Goal: Task Accomplishment & Management: Manage account settings

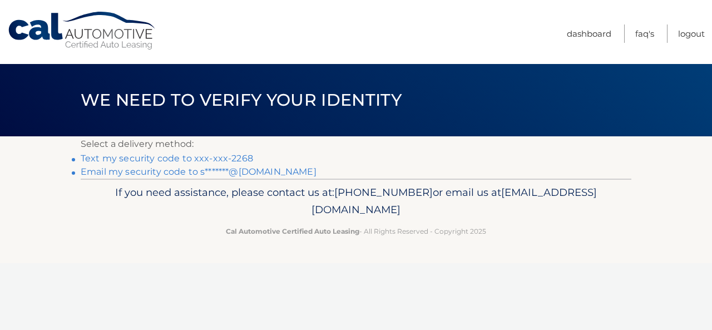
click at [234, 156] on link "Text my security code to xxx-xxx-2268" at bounding box center [167, 158] width 173 height 11
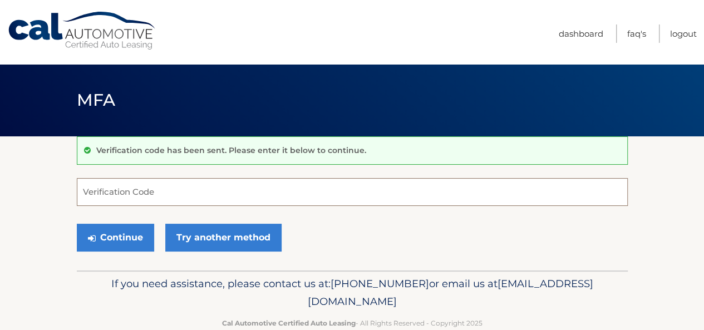
click at [198, 195] on input "Verification Code" at bounding box center [352, 192] width 551 height 28
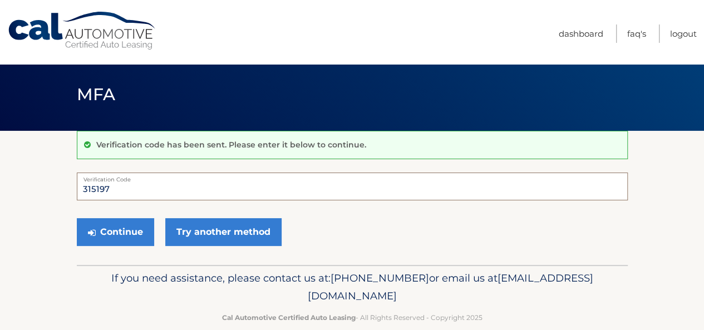
scroll to position [9, 0]
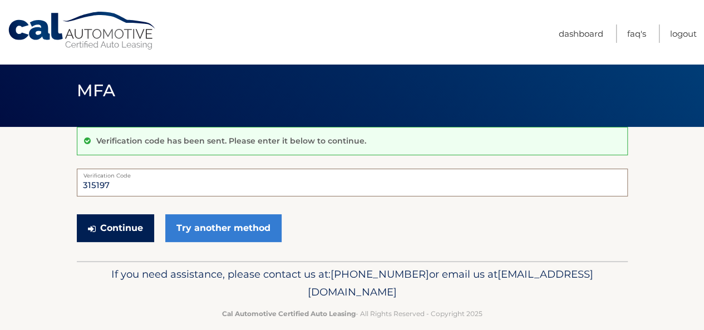
type input "315197"
click at [121, 221] on button "Continue" at bounding box center [115, 228] width 77 height 28
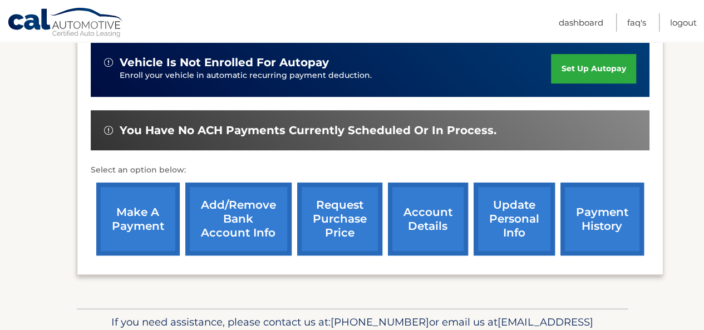
scroll to position [272, 0]
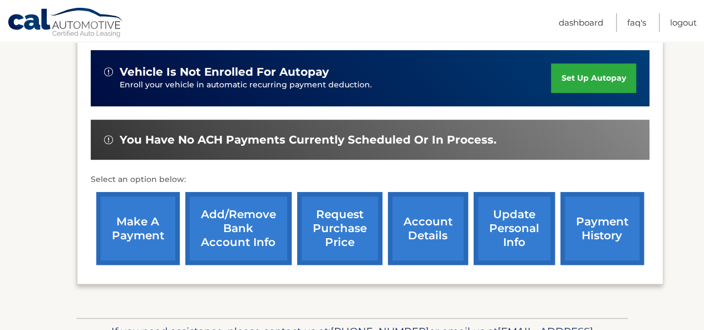
click at [433, 245] on link "account details" at bounding box center [428, 228] width 80 height 73
click at [602, 231] on link "payment history" at bounding box center [601, 228] width 83 height 73
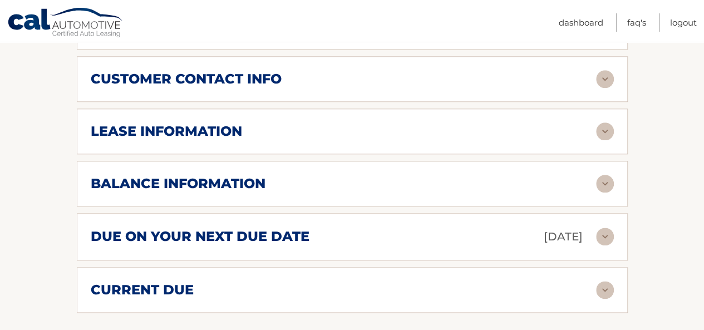
scroll to position [580, 0]
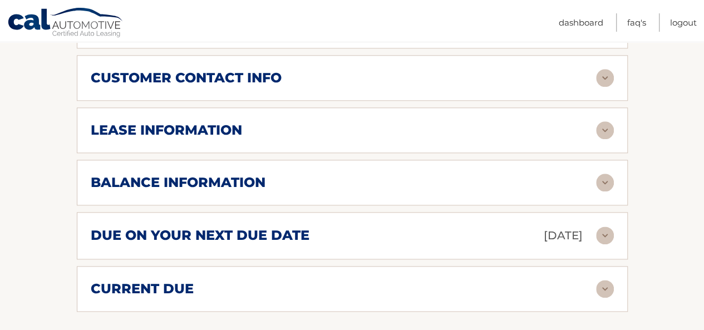
click at [437, 235] on div "due on your next due date Sep 19, 2025" at bounding box center [343, 235] width 505 height 19
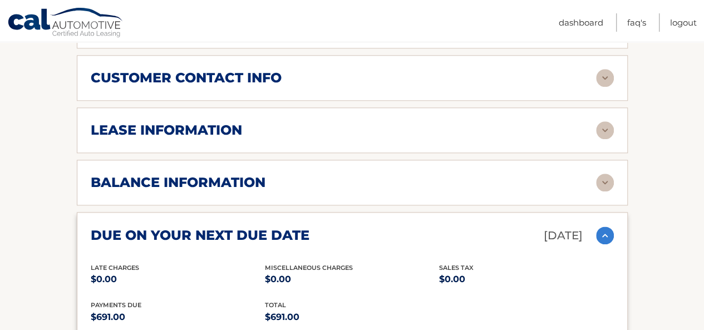
click at [409, 133] on div "lease information" at bounding box center [343, 130] width 505 height 17
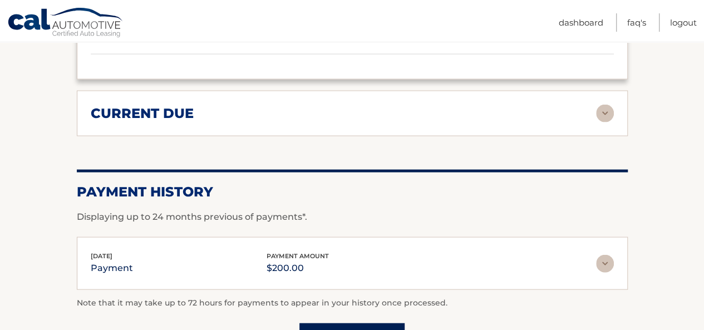
scroll to position [1074, 0]
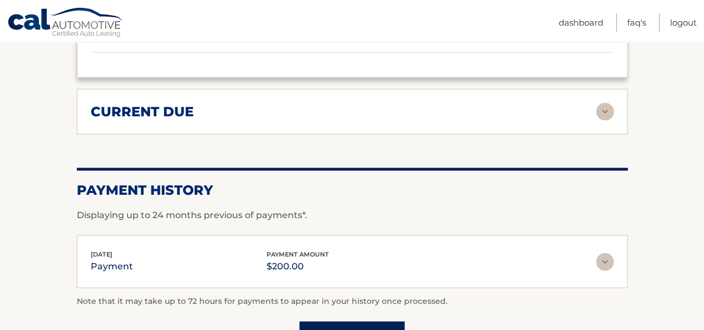
click at [439, 115] on div "current due" at bounding box center [352, 112] width 523 height 18
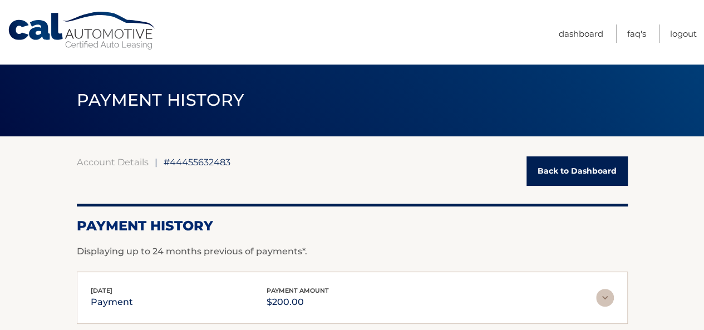
click at [543, 169] on link "Back to Dashboard" at bounding box center [576, 170] width 101 height 29
click at [683, 33] on link "Logout" at bounding box center [683, 33] width 27 height 18
